Goal: Find specific page/section

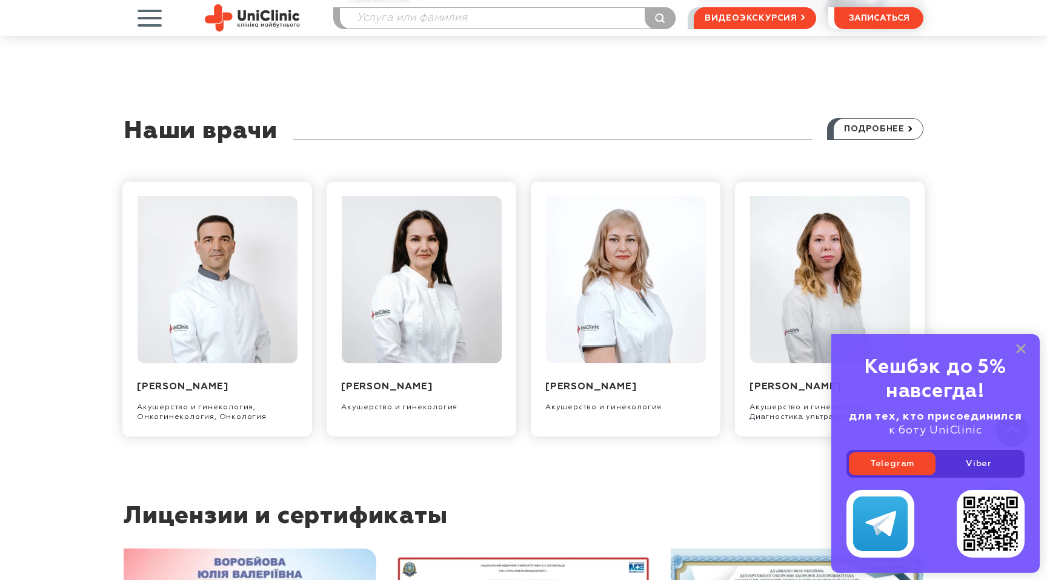
scroll to position [1176, 0]
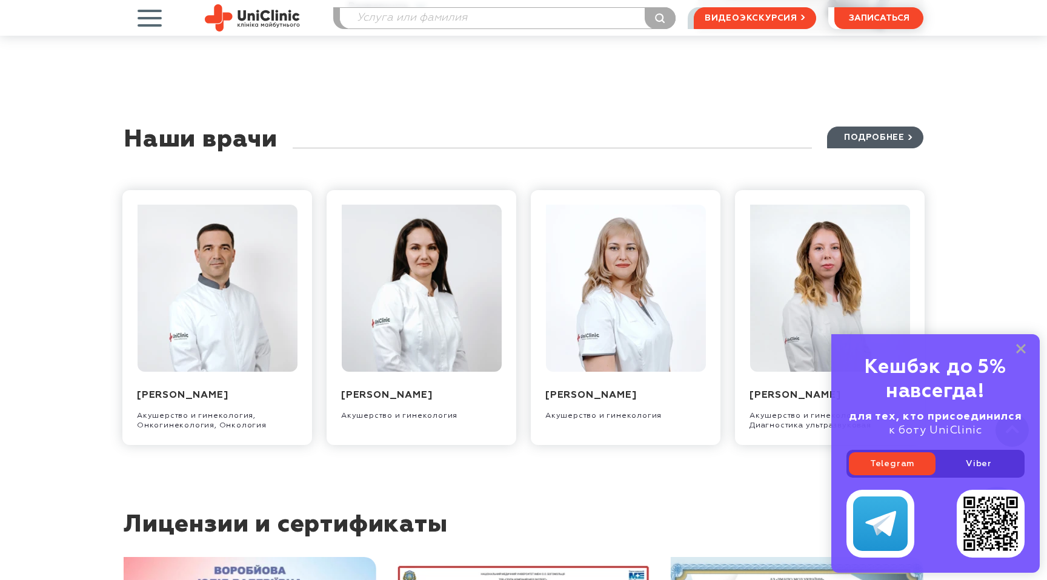
click at [838, 127] on link "подробнее" at bounding box center [875, 138] width 96 height 22
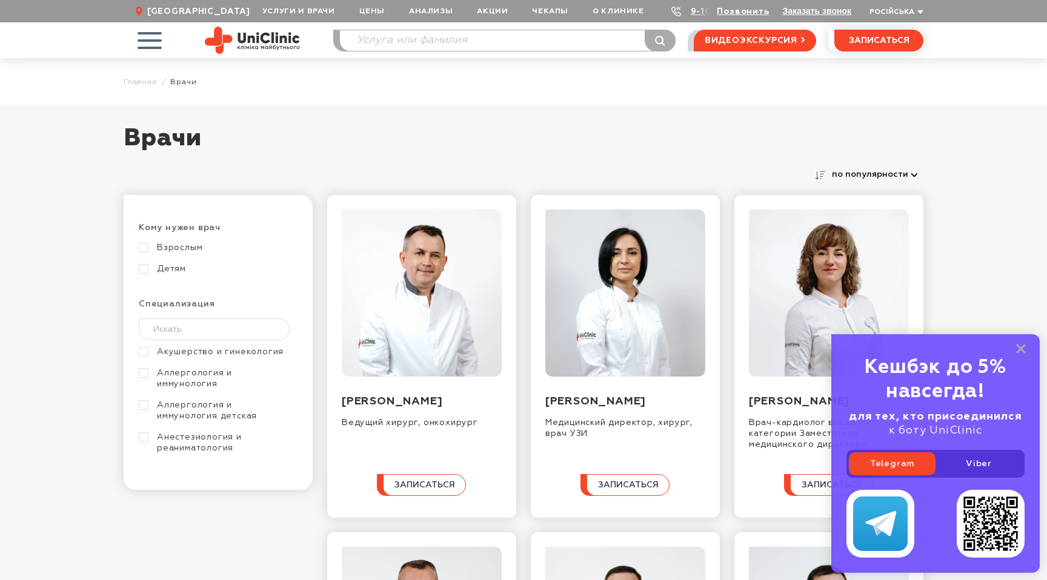
click at [147, 350] on link "Акушерство и гинекология" at bounding box center [217, 351] width 156 height 11
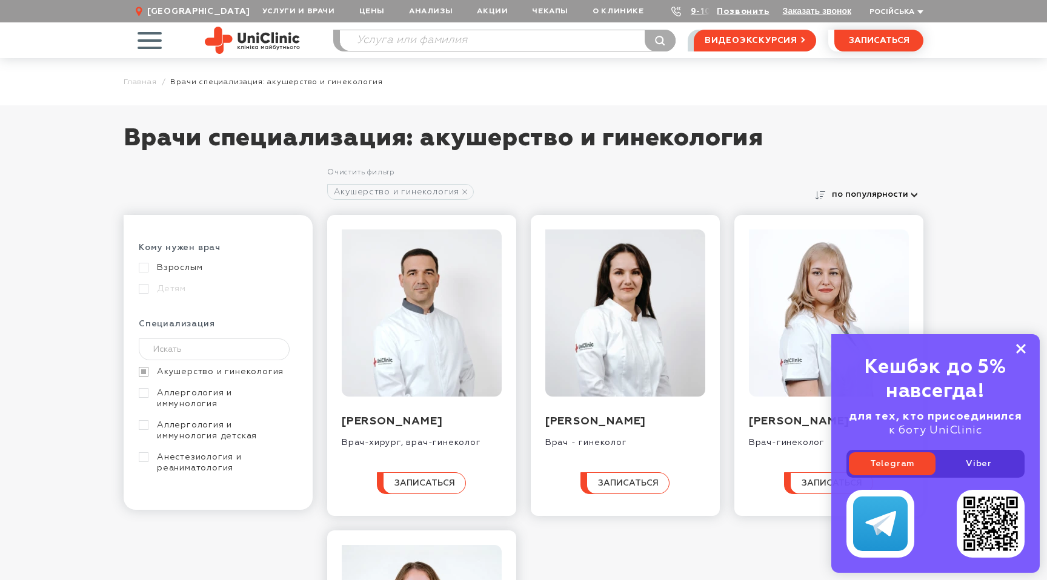
click at [1021, 346] on icon at bounding box center [1021, 349] width 10 height 10
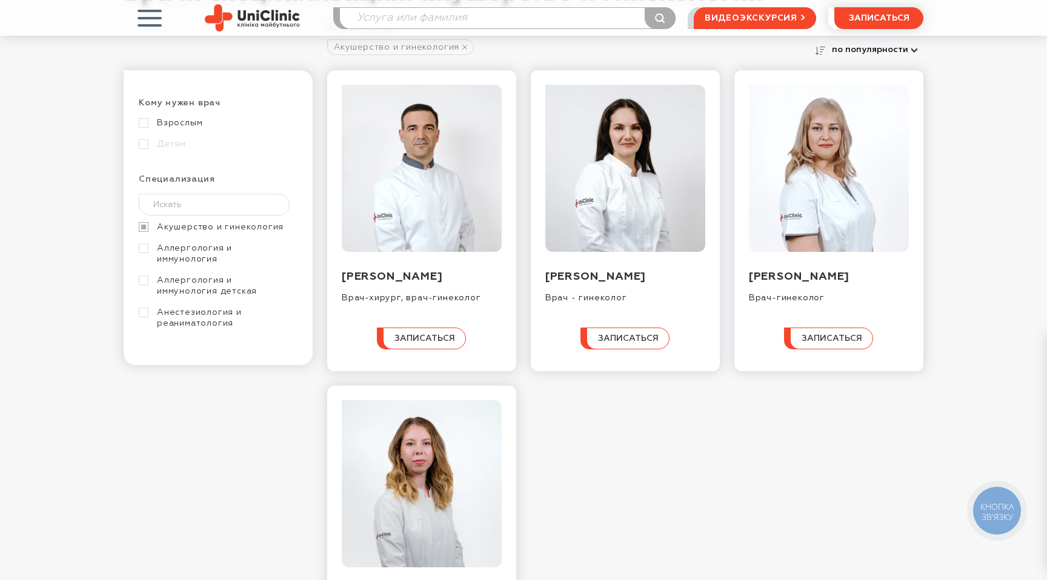
scroll to position [139, 0]
